Goal: Information Seeking & Learning: Check status

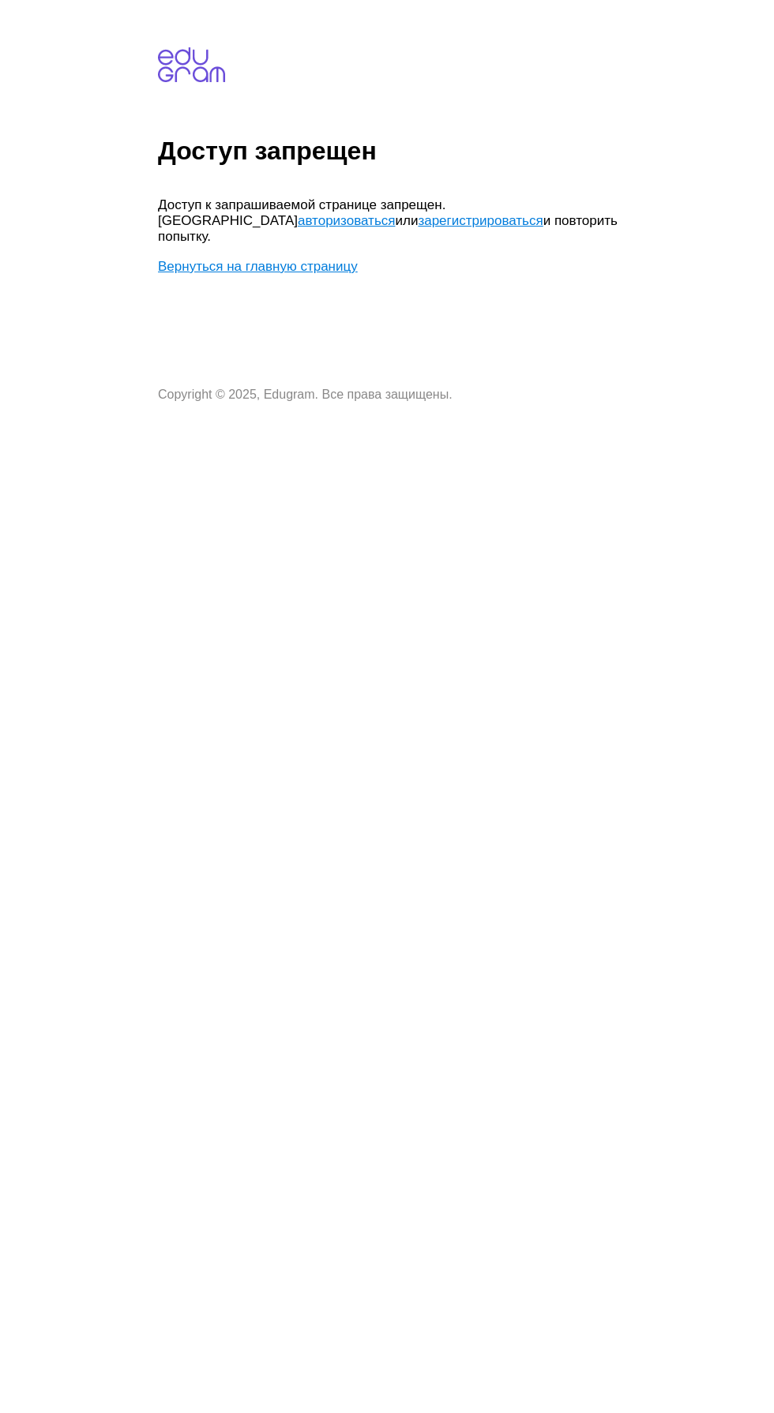
click at [298, 218] on link "авторизоваться" at bounding box center [346, 220] width 97 height 15
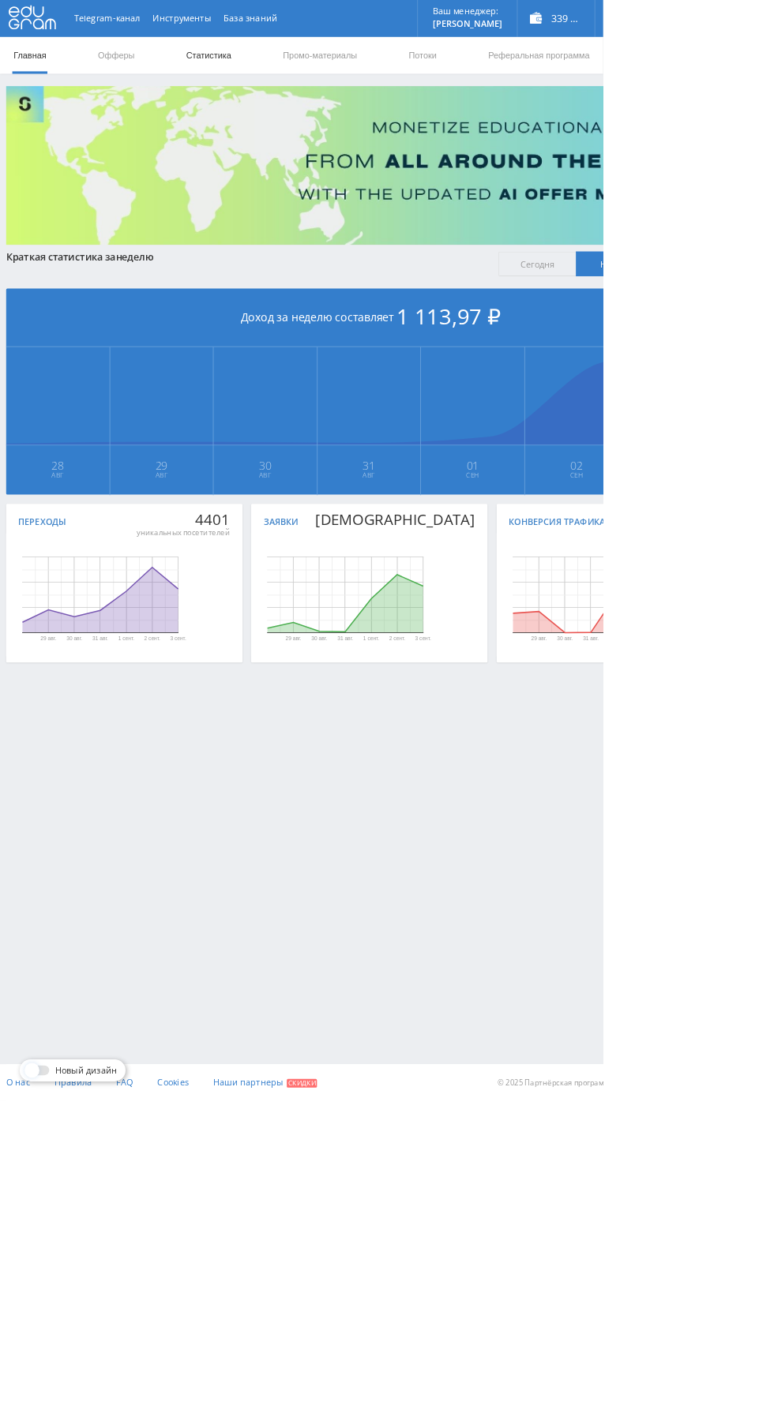
click at [284, 69] on link "Статистика" at bounding box center [268, 70] width 62 height 47
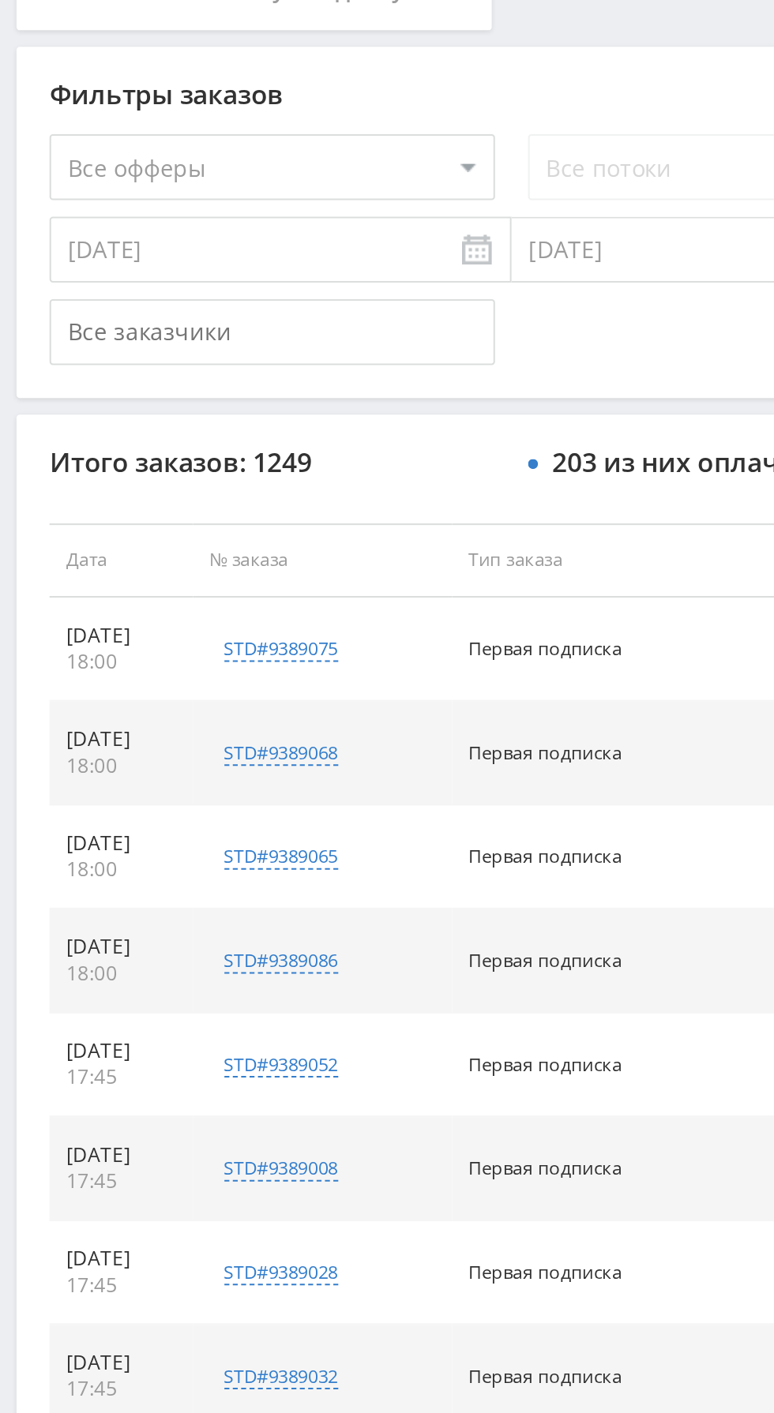
click at [211, 483] on select "Все офферы MyStylus MyStylus - Revshare Кампус AI Studybay Автор24 Studybay Bra…" at bounding box center [130, 476] width 213 height 32
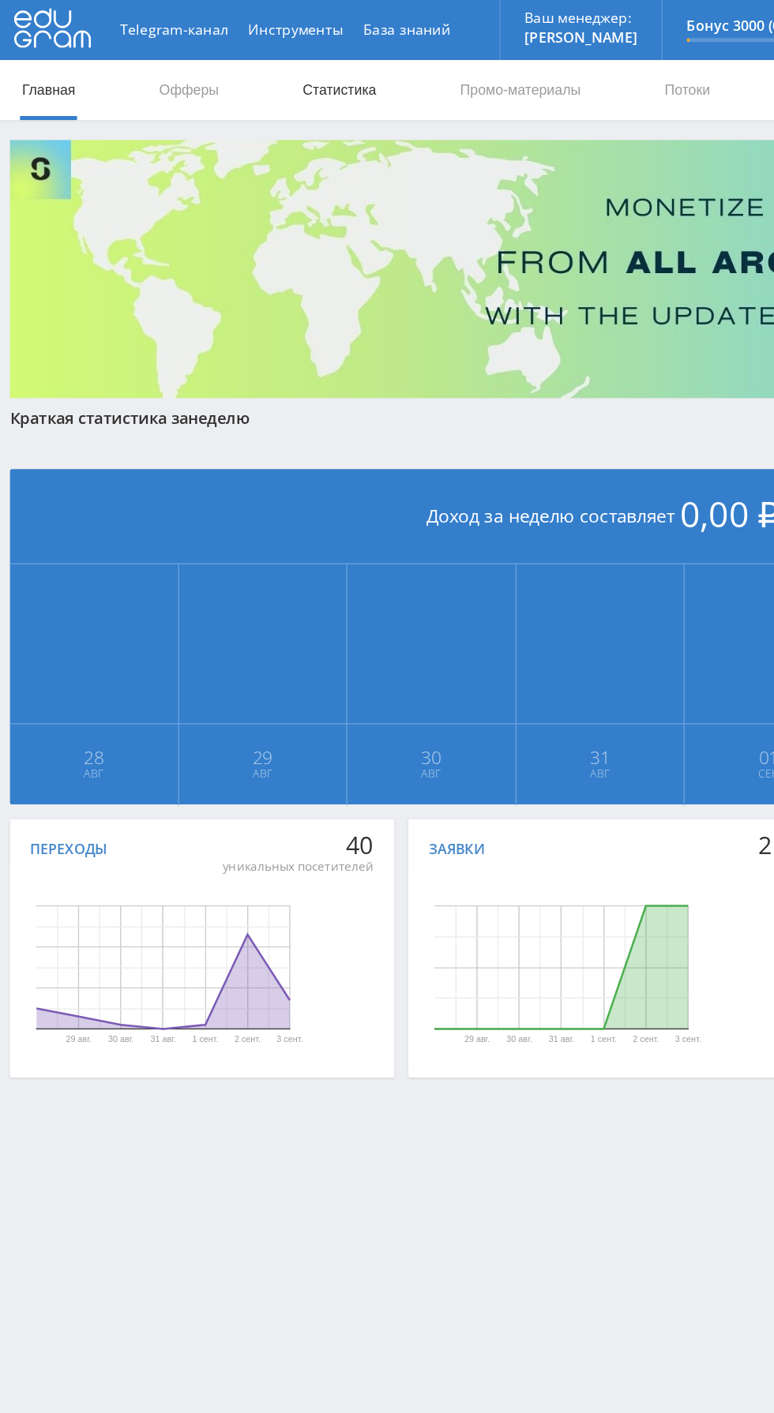
click at [268, 56] on link "Статистика" at bounding box center [268, 70] width 62 height 47
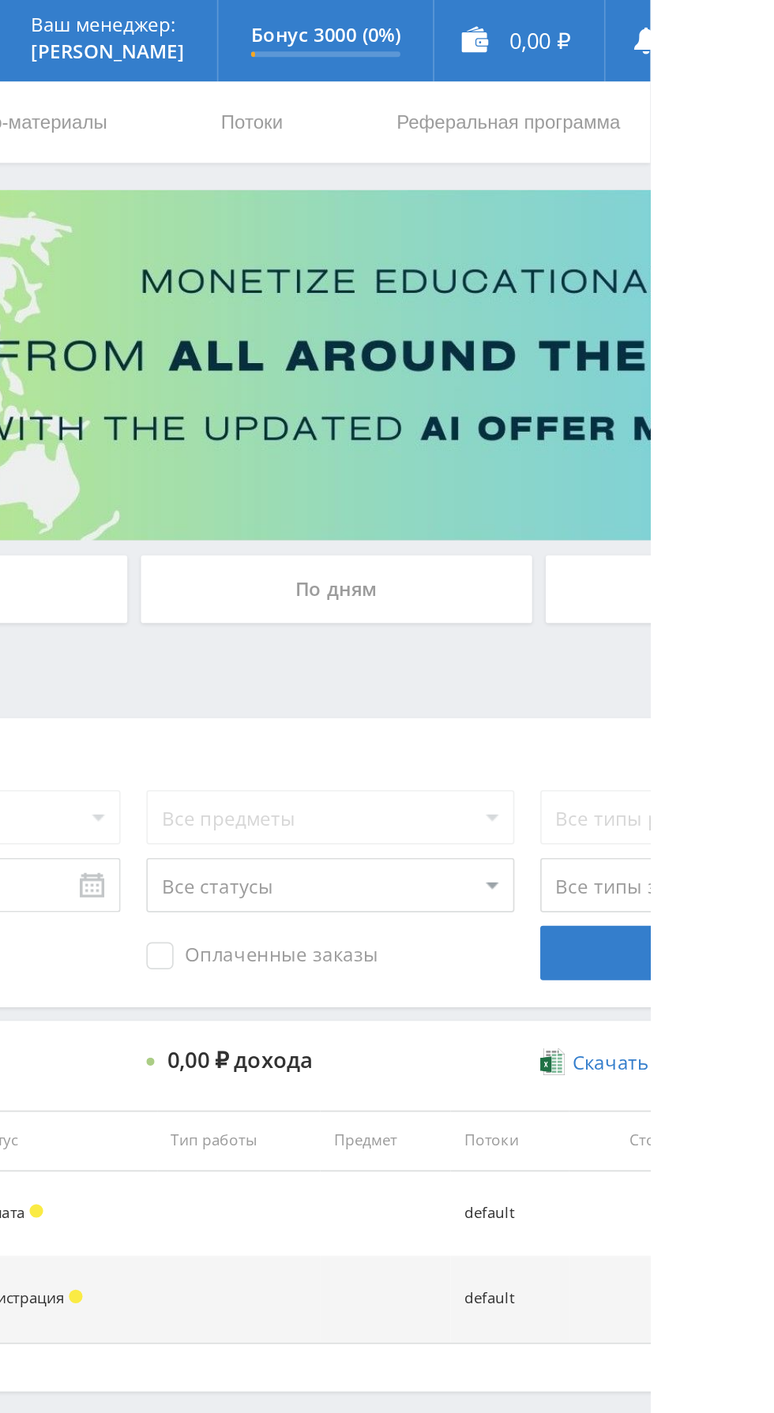
click at [628, 332] on div "По дням" at bounding box center [591, 342] width 227 height 39
click at [0, 0] on input "По дням" at bounding box center [0, 0] width 0 height 0
